Goal: Find specific page/section: Find specific page/section

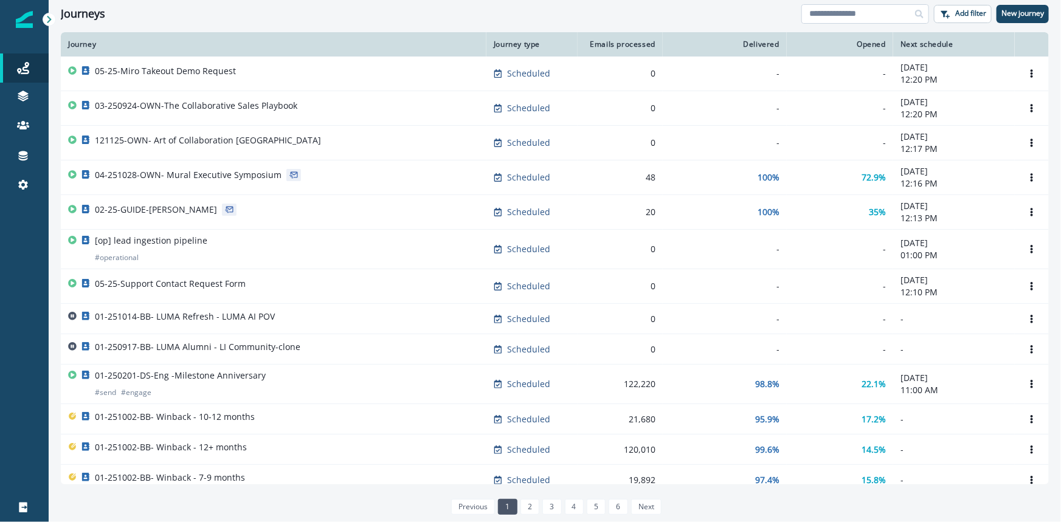
click at [845, 21] on input at bounding box center [866, 13] width 128 height 19
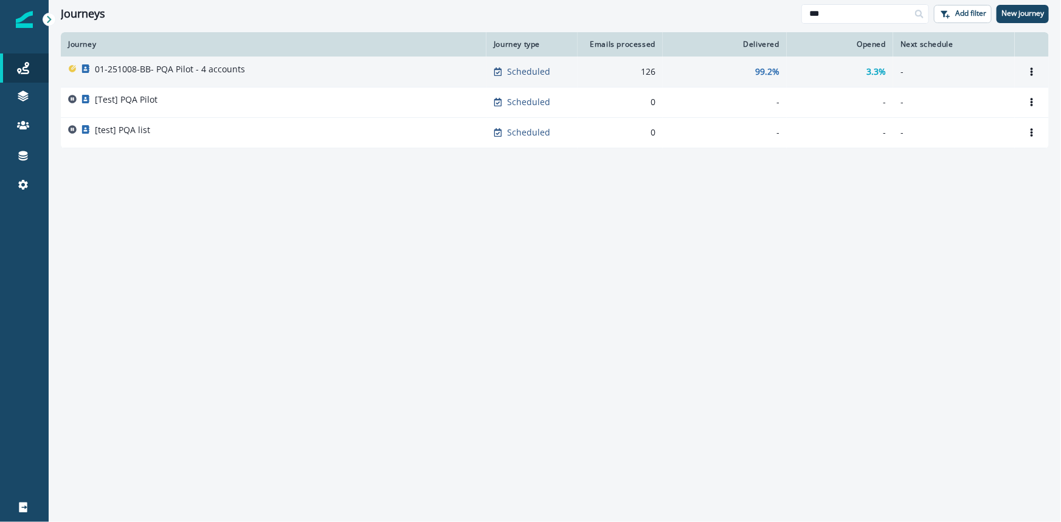
type input "***"
click at [271, 66] on div "01-251008-BB- PQA Pilot - 4 accounts" at bounding box center [273, 71] width 411 height 17
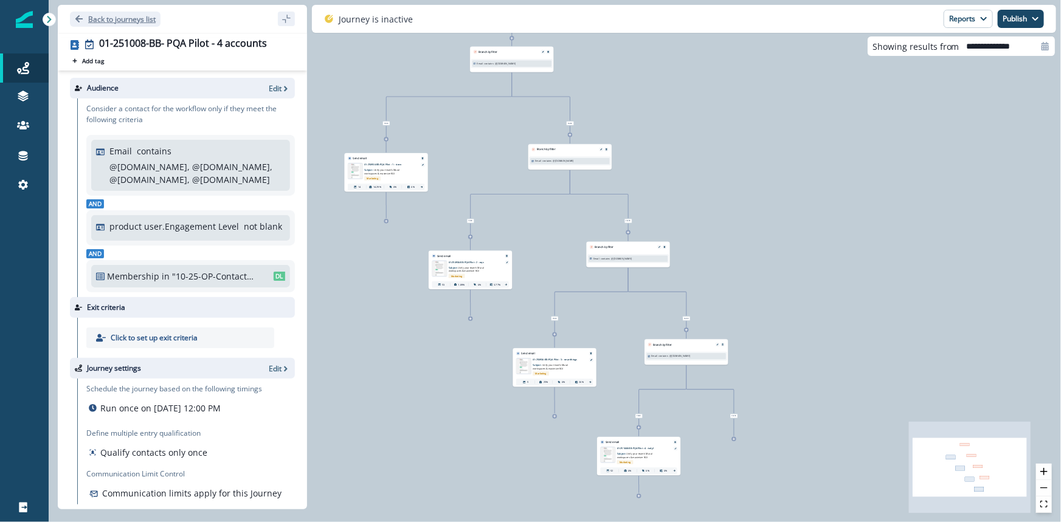
click at [80, 17] on icon "Go back" at bounding box center [79, 19] width 9 height 9
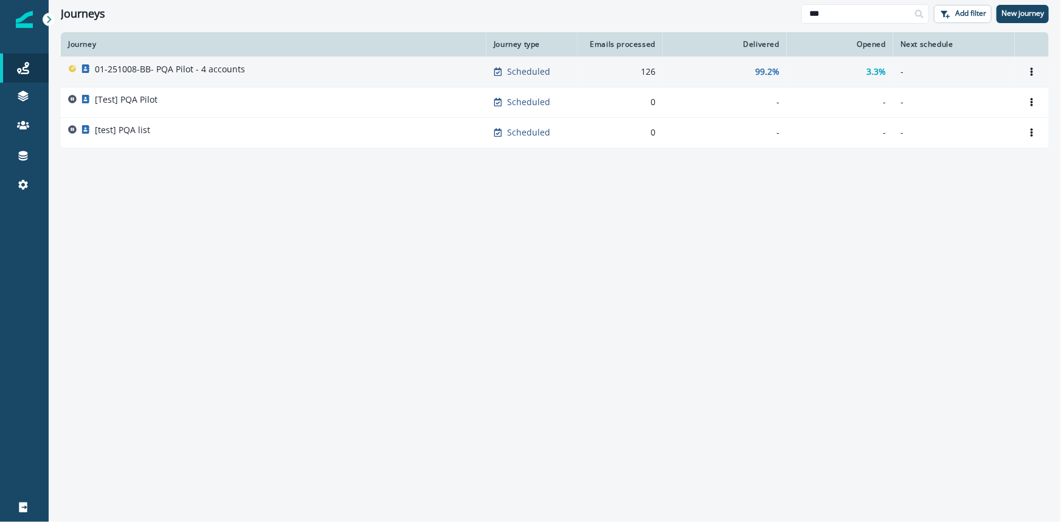
click at [212, 71] on p "01-251008-BB- PQA Pilot - 4 accounts" at bounding box center [170, 69] width 150 height 12
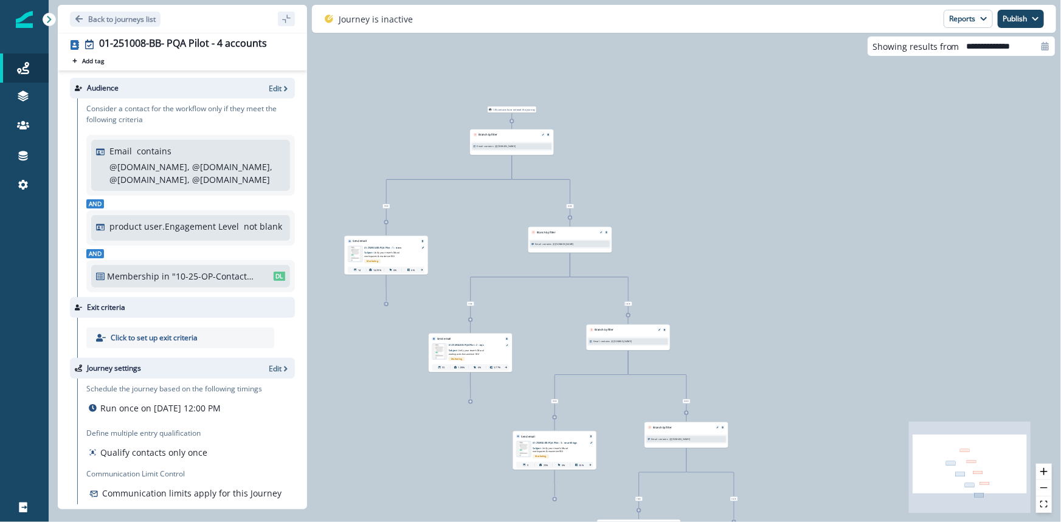
scroll to position [29, 0]
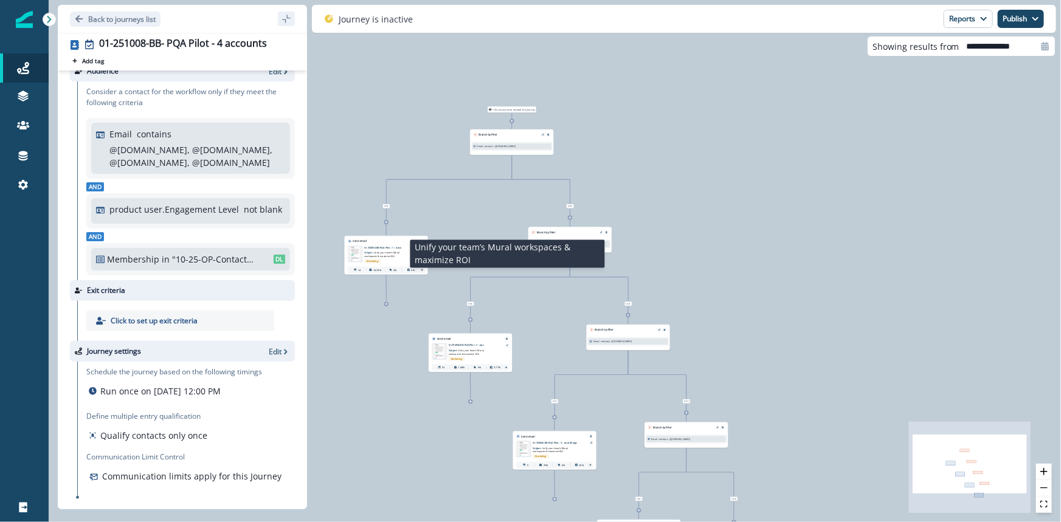
click at [378, 257] on span "Unify your team’s Mural workspaces & maximize ROI" at bounding box center [381, 255] width 35 height 7
